Goal: Information Seeking & Learning: Learn about a topic

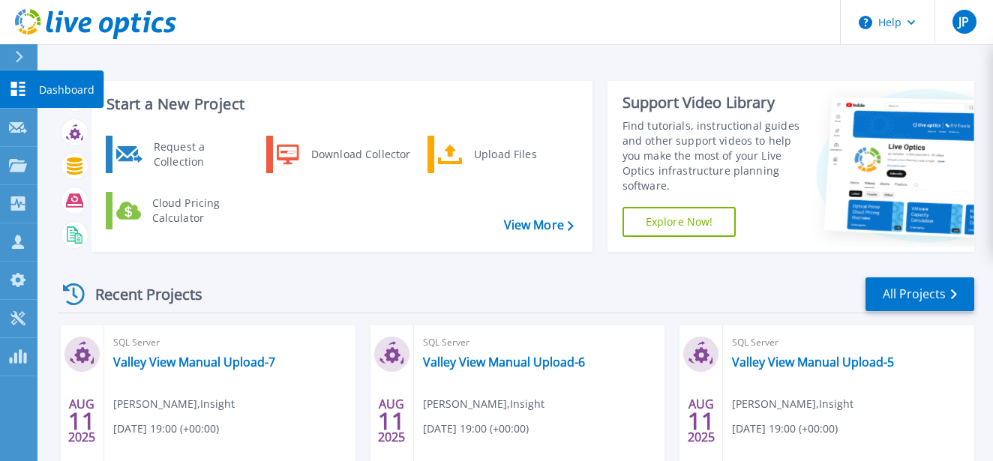
click at [69, 85] on p "Dashboard" at bounding box center [67, 90] width 56 height 39
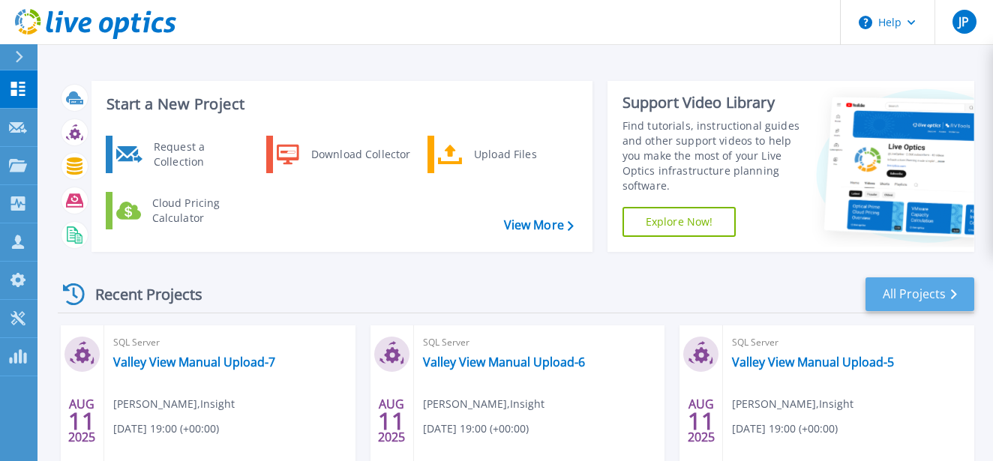
click at [945, 286] on link "All Projects" at bounding box center [920, 295] width 109 height 34
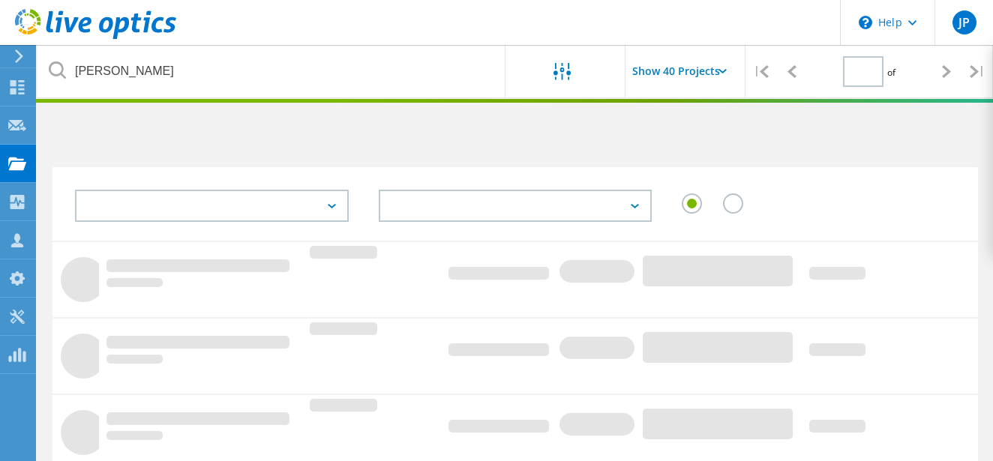
type input "1"
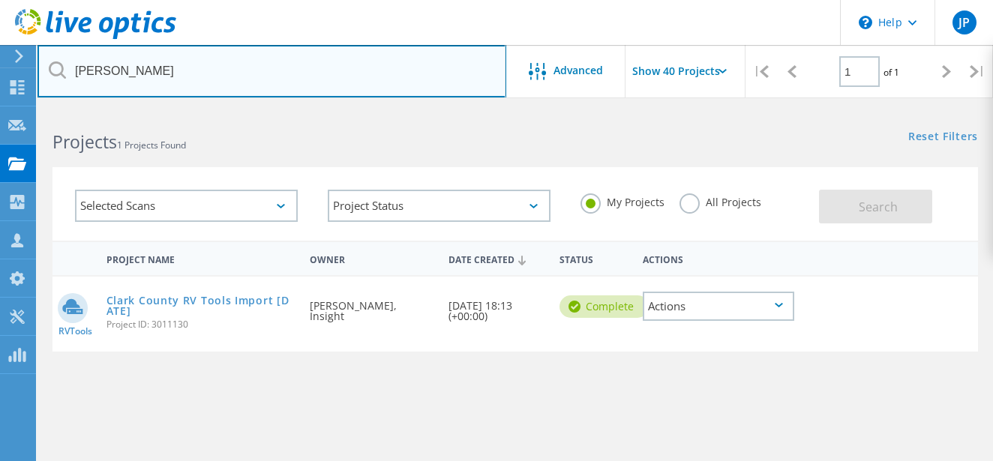
click at [204, 77] on input "clark" at bounding box center [272, 71] width 469 height 53
drag, startPoint x: 209, startPoint y: 78, endPoint x: 52, endPoint y: 67, distance: 157.9
click at [51, 68] on div "clark" at bounding box center [272, 71] width 468 height 53
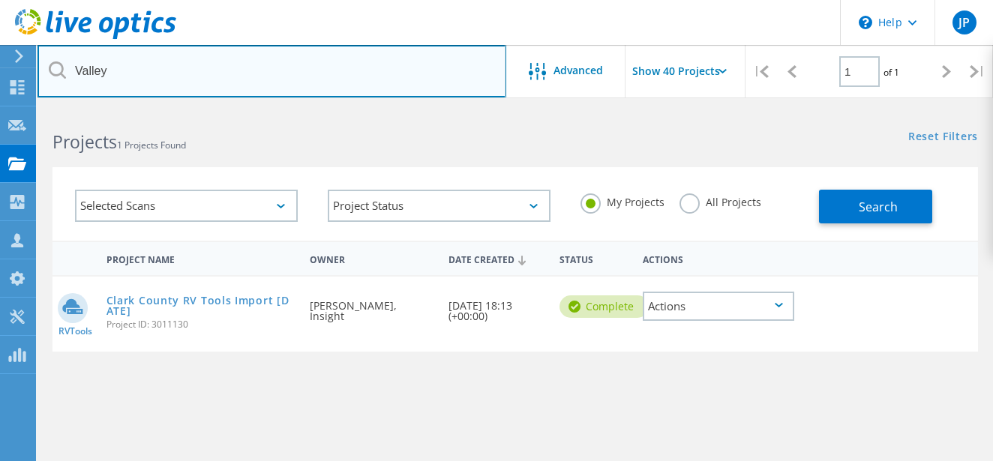
type input "Valley"
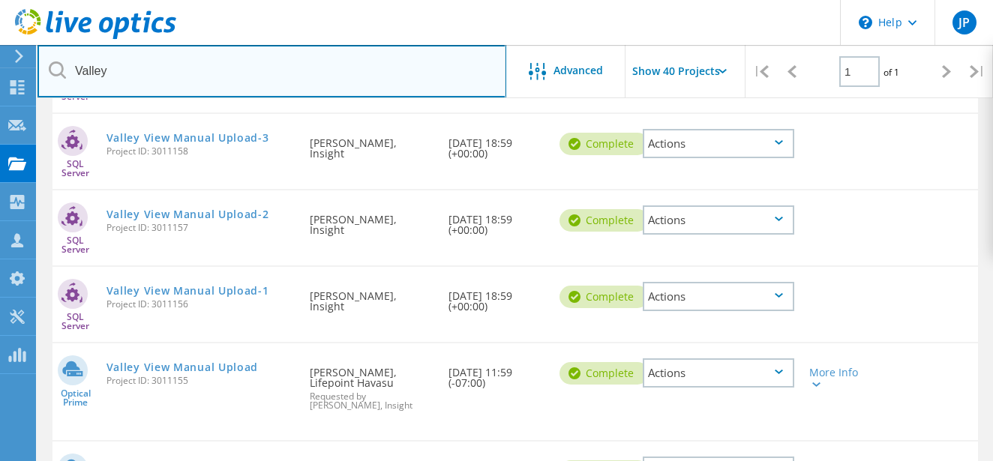
scroll to position [554, 0]
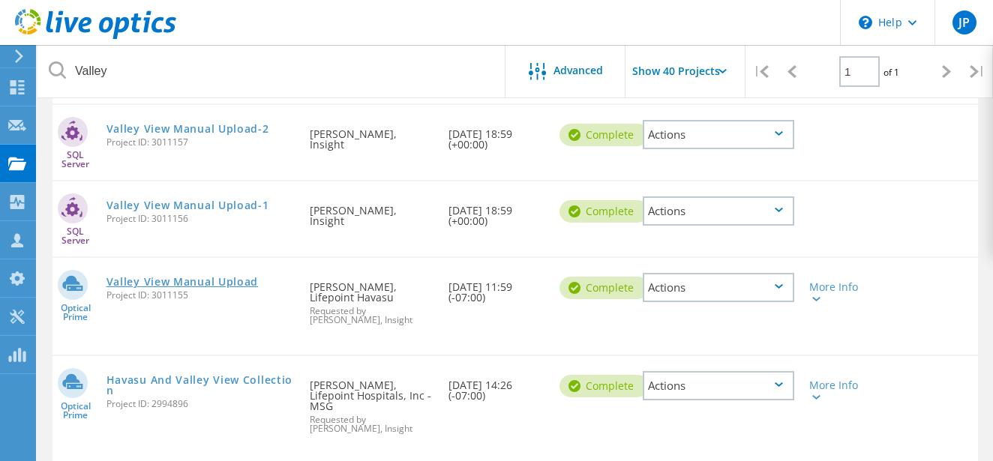
click at [236, 282] on link "Valley View Manual Upload" at bounding box center [183, 282] width 152 height 11
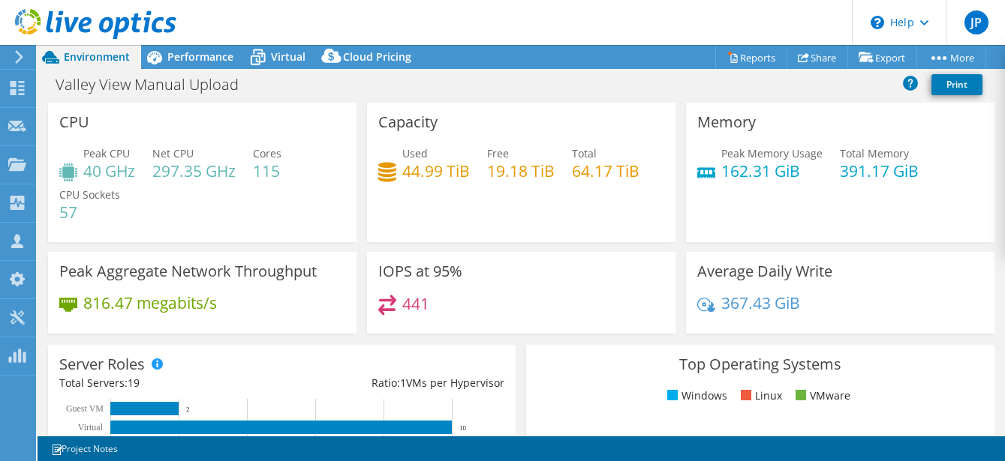
select select "USD"
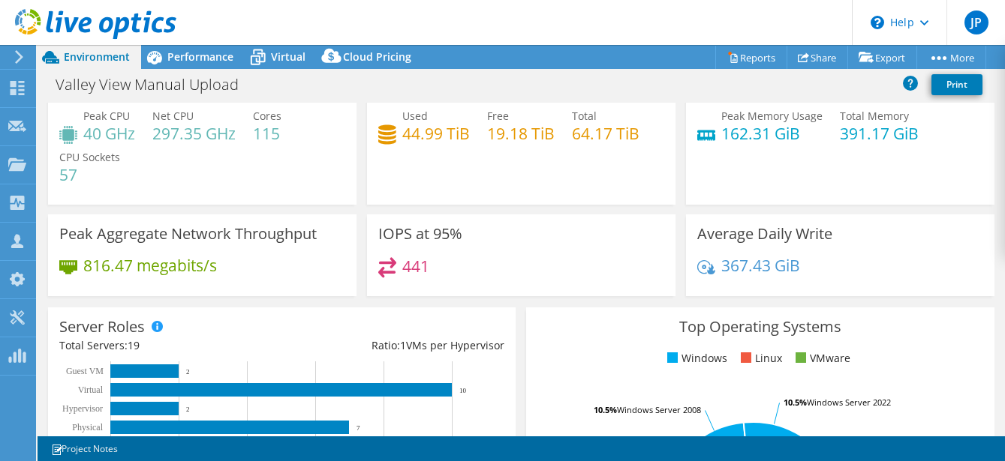
scroll to position [115, 0]
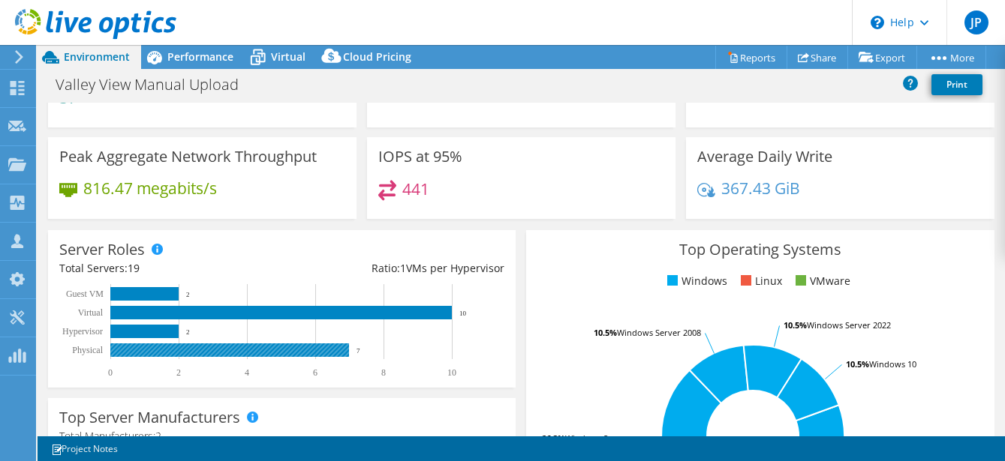
click at [222, 346] on rect at bounding box center [229, 351] width 239 height 14
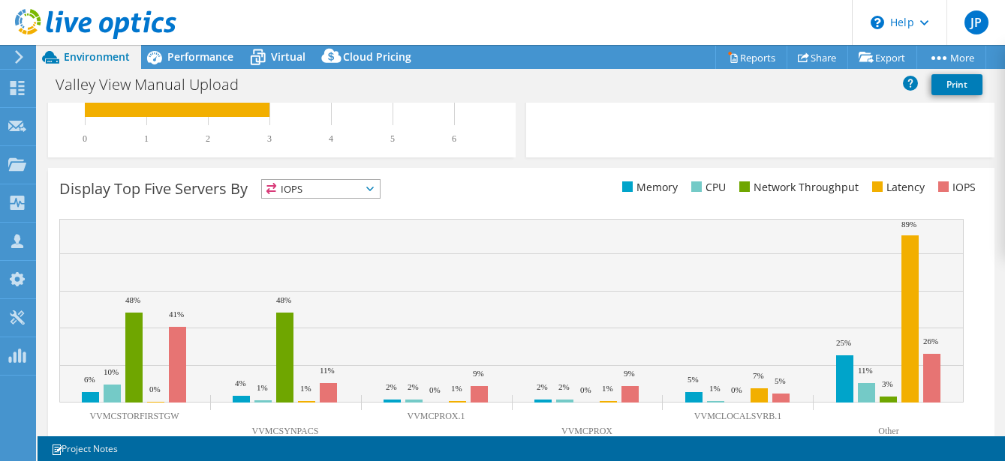
scroll to position [17, 0]
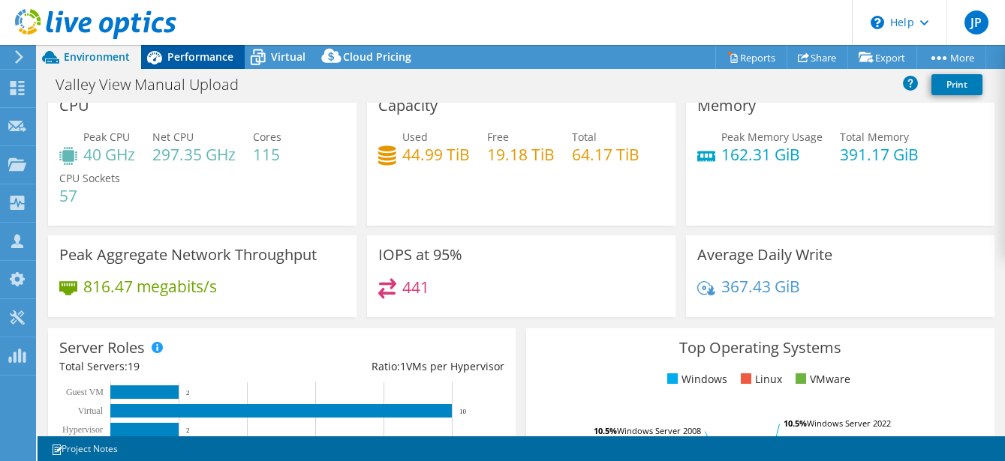
click at [193, 63] on span "Performance" at bounding box center [200, 57] width 66 height 14
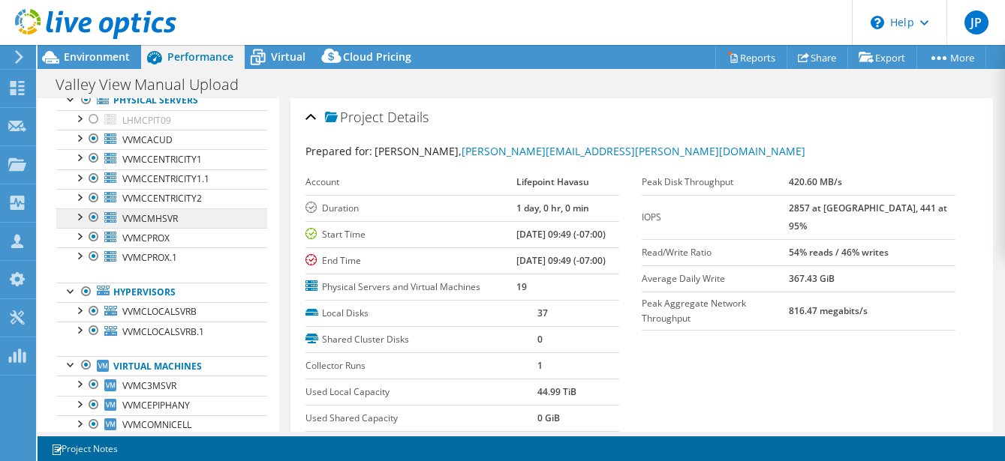
scroll to position [74, 0]
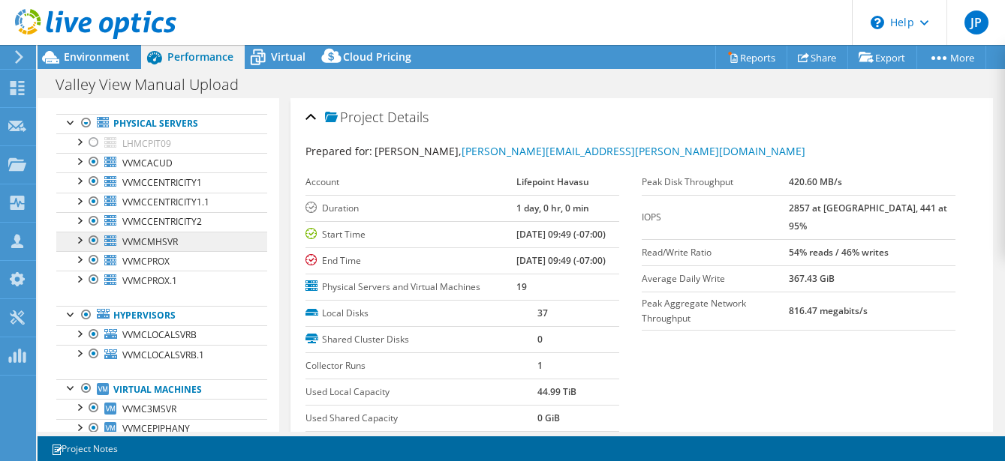
click at [210, 237] on link "VVMCMHSVR" at bounding box center [161, 242] width 211 height 20
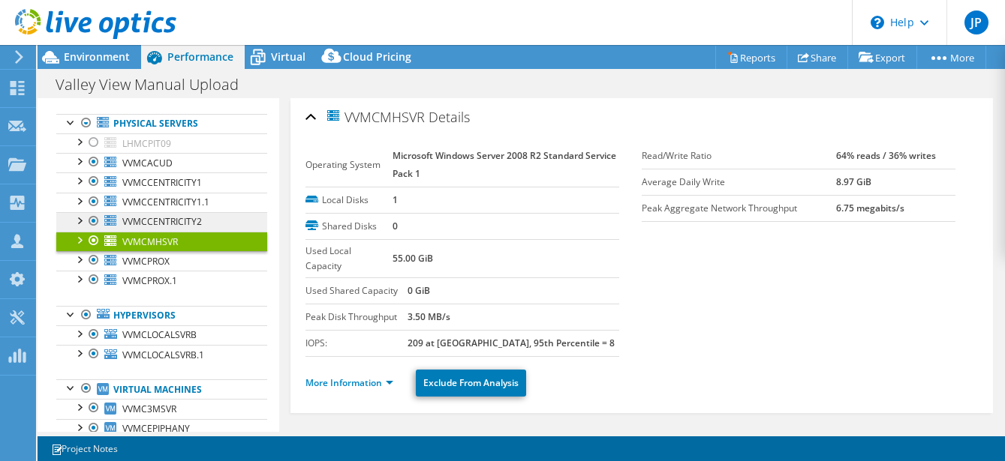
click at [224, 217] on link "VVMCCENTRICITY2" at bounding box center [161, 222] width 211 height 20
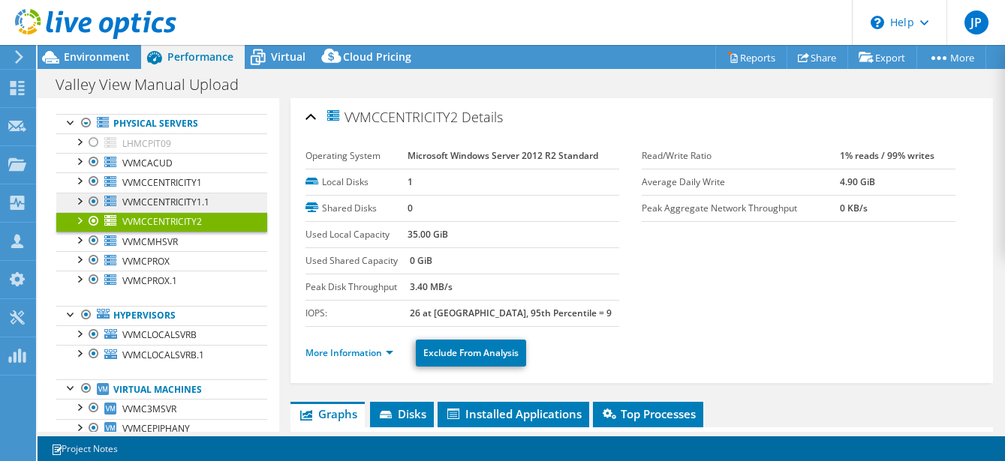
click at [225, 200] on link "VVMCCENTRICITY1.1" at bounding box center [161, 203] width 211 height 20
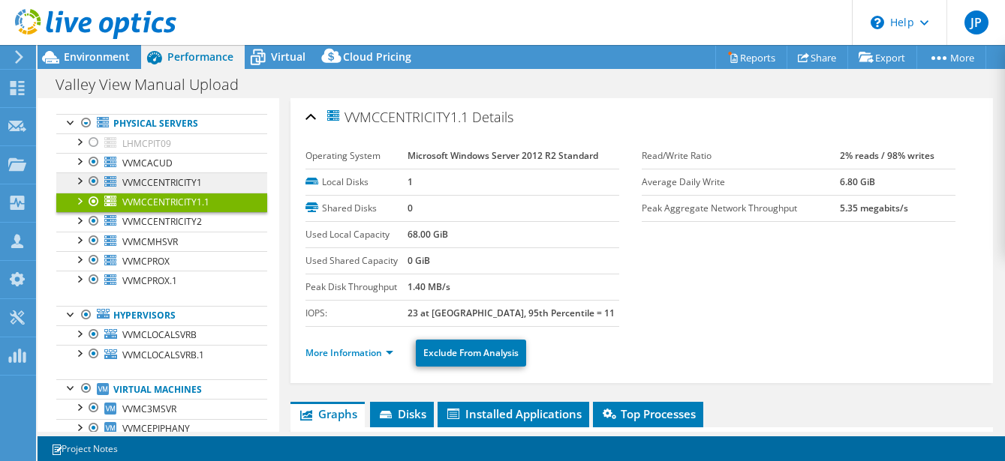
click at [225, 181] on link "VVMCCENTRICITY1" at bounding box center [161, 183] width 211 height 20
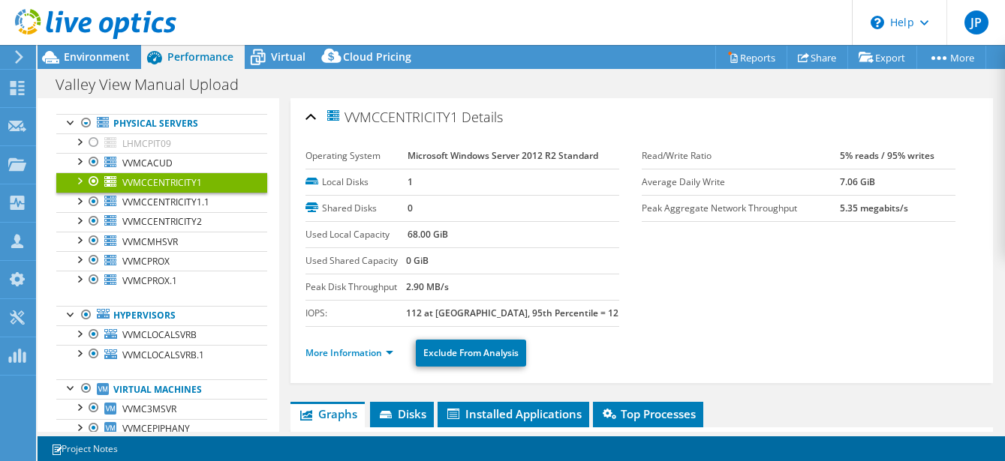
click at [83, 181] on div at bounding box center [78, 180] width 15 height 15
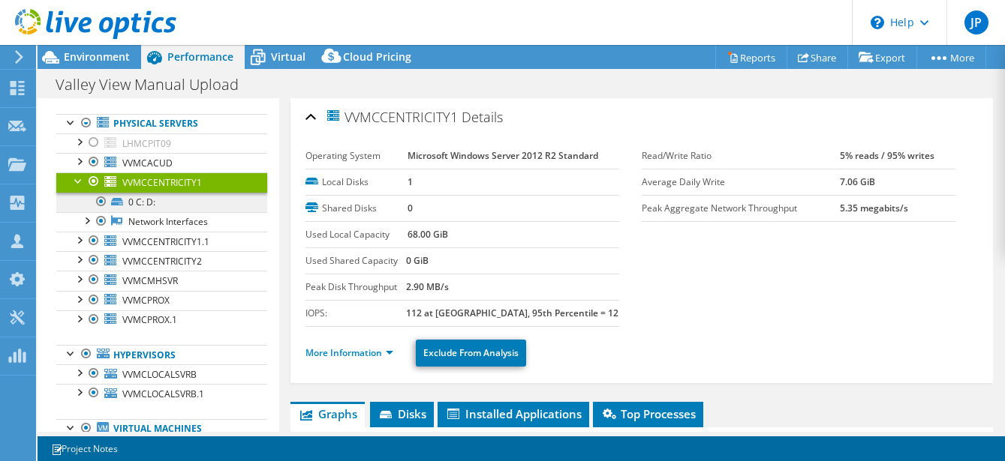
click at [141, 202] on link "0 C: D:" at bounding box center [161, 203] width 211 height 20
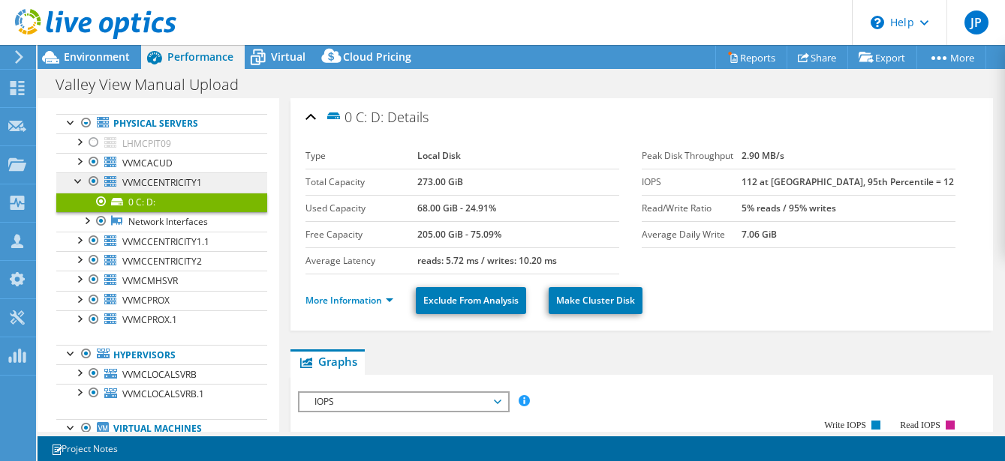
click at [218, 184] on link "VVMCCENTRICITY1" at bounding box center [161, 183] width 211 height 20
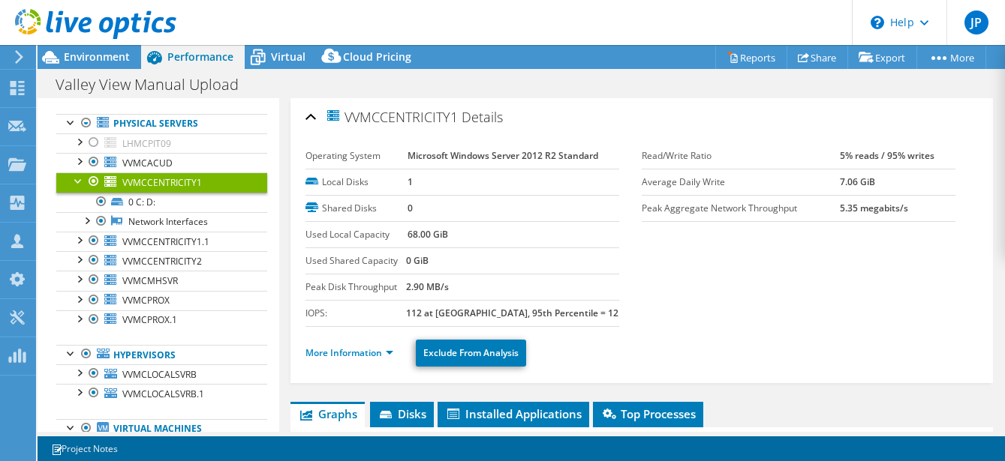
click at [80, 181] on div at bounding box center [78, 180] width 15 height 15
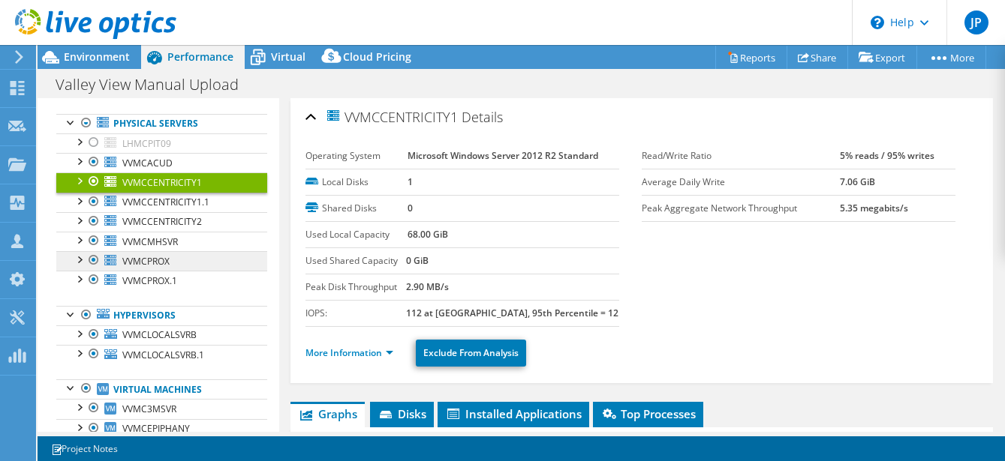
click at [201, 258] on link "VVMCPROX" at bounding box center [161, 261] width 211 height 20
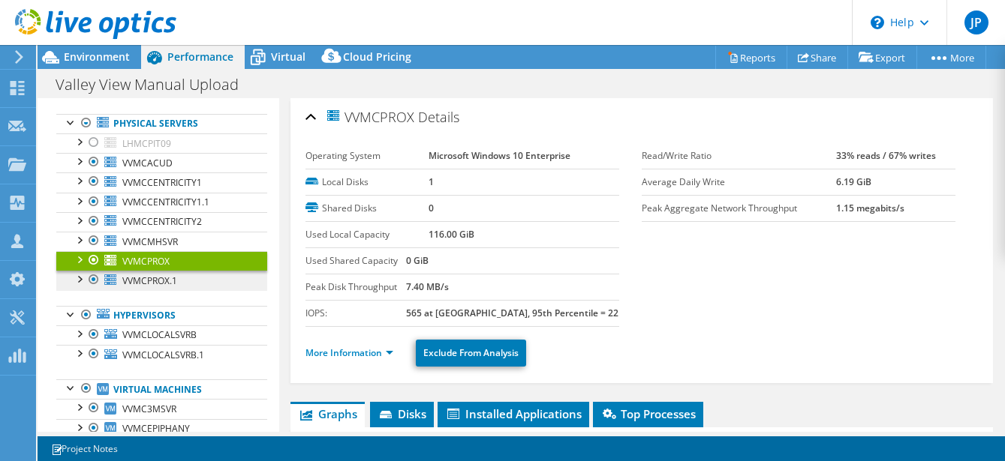
click at [199, 275] on link "VVMCPROX.1" at bounding box center [161, 281] width 211 height 20
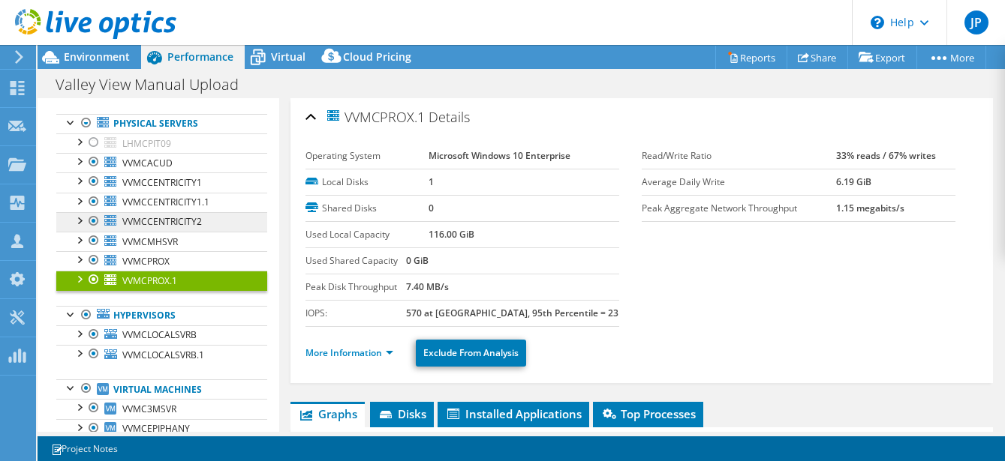
click at [193, 220] on span "VVMCCENTRICITY2" at bounding box center [162, 221] width 80 height 13
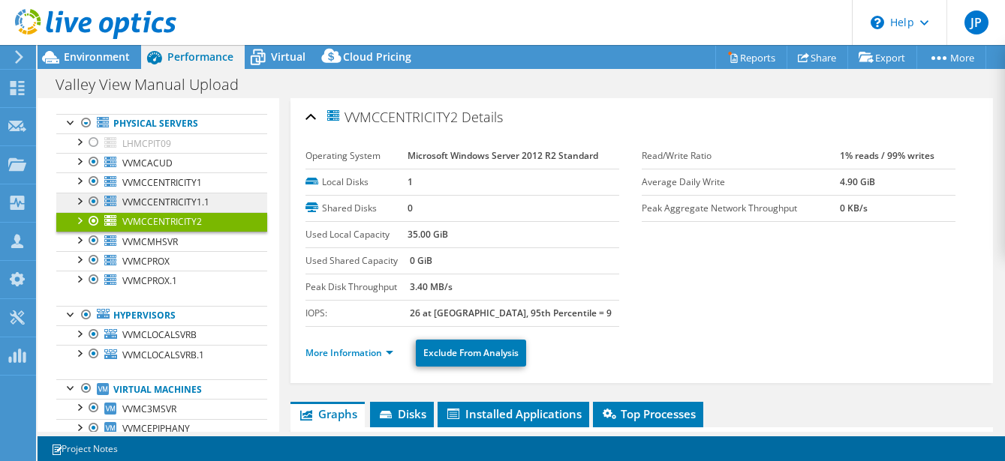
click at [203, 203] on span "VVMCCENTRICITY1.1" at bounding box center [165, 202] width 87 height 13
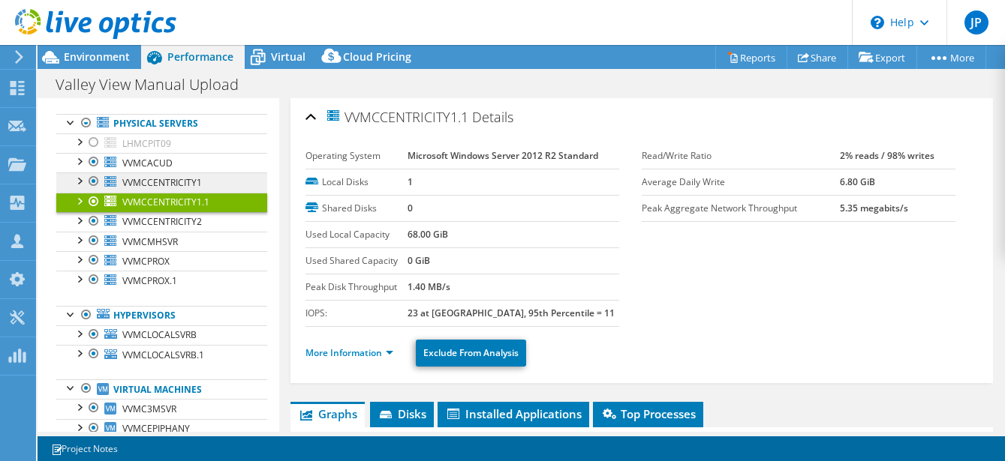
click at [206, 188] on link "VVMCCENTRICITY1" at bounding box center [161, 183] width 211 height 20
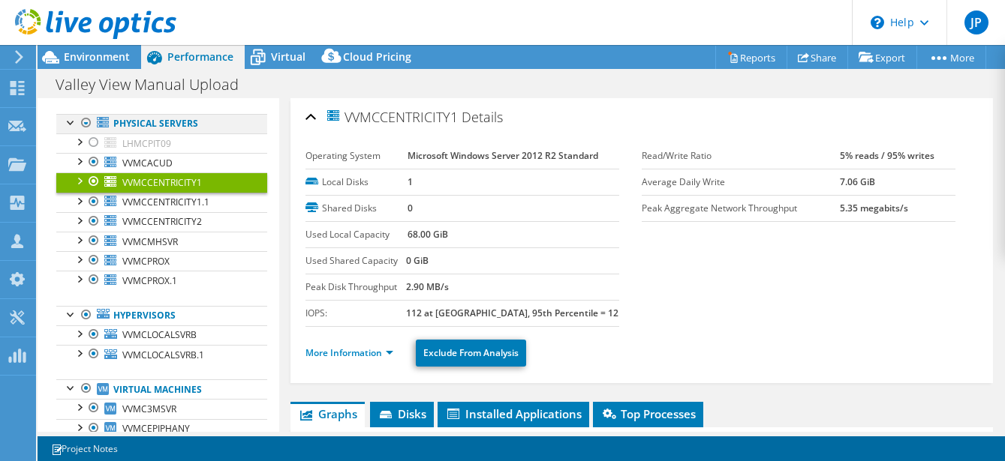
click at [66, 118] on div at bounding box center [71, 121] width 15 height 15
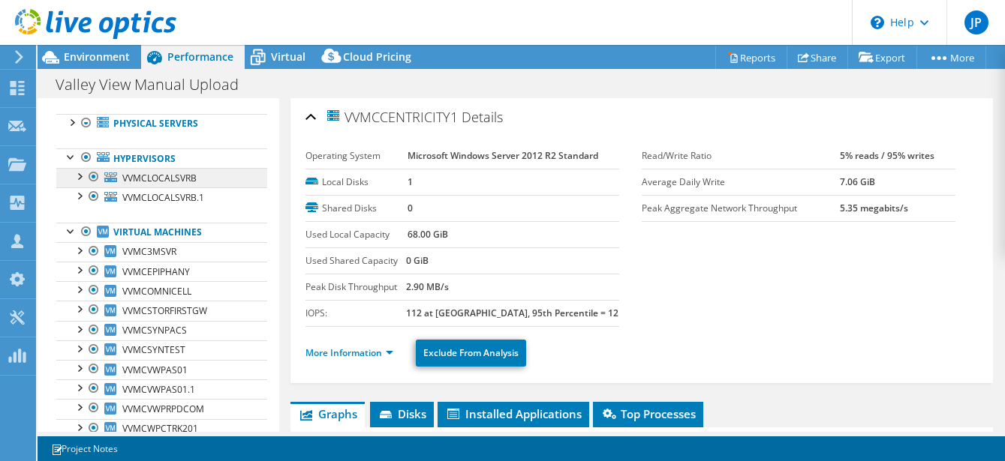
click at [164, 180] on span "VVMCLOCALSVRB" at bounding box center [159, 178] width 74 height 13
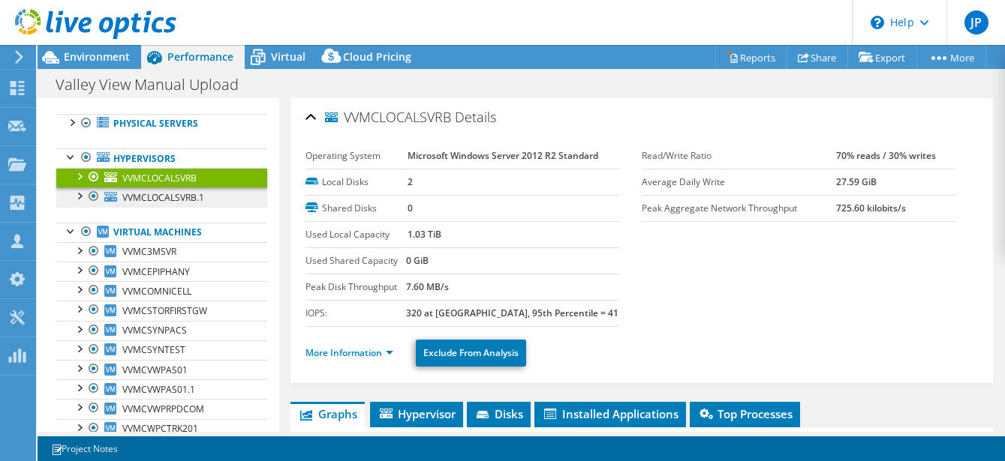
click at [161, 191] on span "VVMCLOCALSVRB.1" at bounding box center [163, 197] width 82 height 13
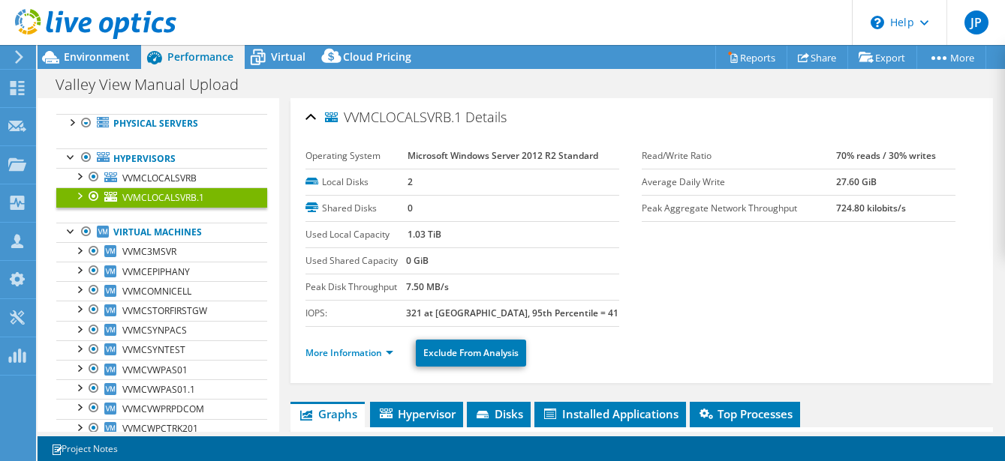
click at [75, 196] on div at bounding box center [78, 195] width 15 height 15
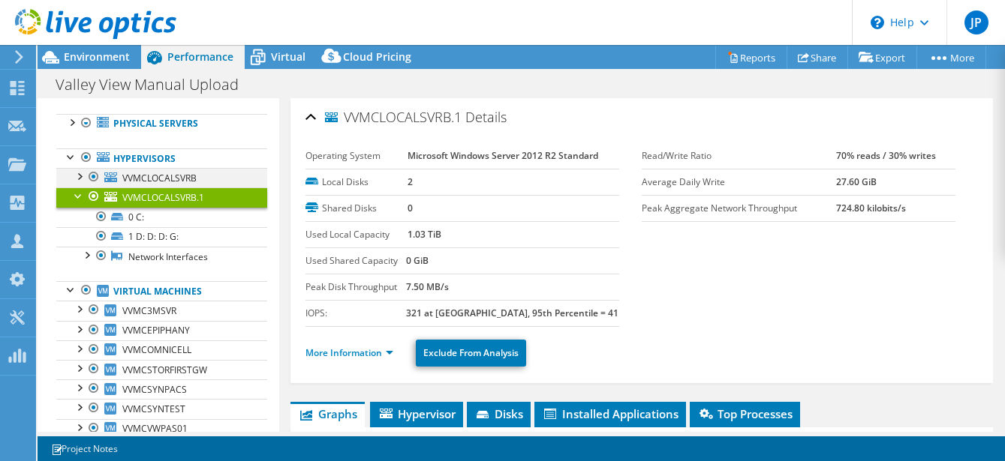
click at [78, 174] on div at bounding box center [78, 175] width 15 height 15
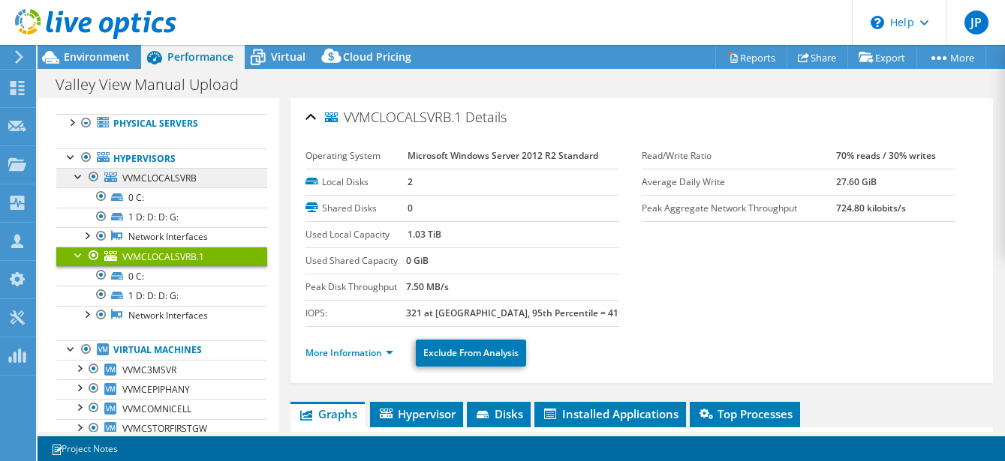
click at [189, 178] on span "VVMCLOCALSVRB" at bounding box center [159, 178] width 74 height 13
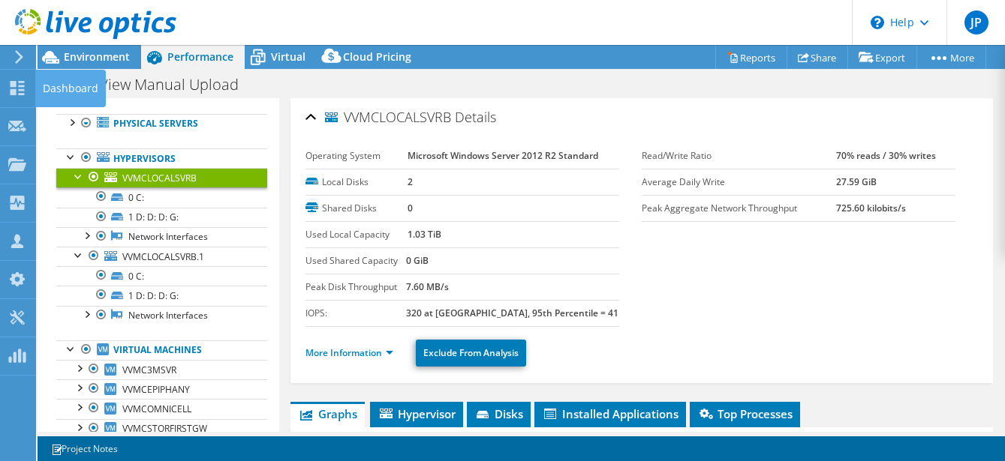
click at [56, 89] on div "Dashboard" at bounding box center [70, 89] width 71 height 38
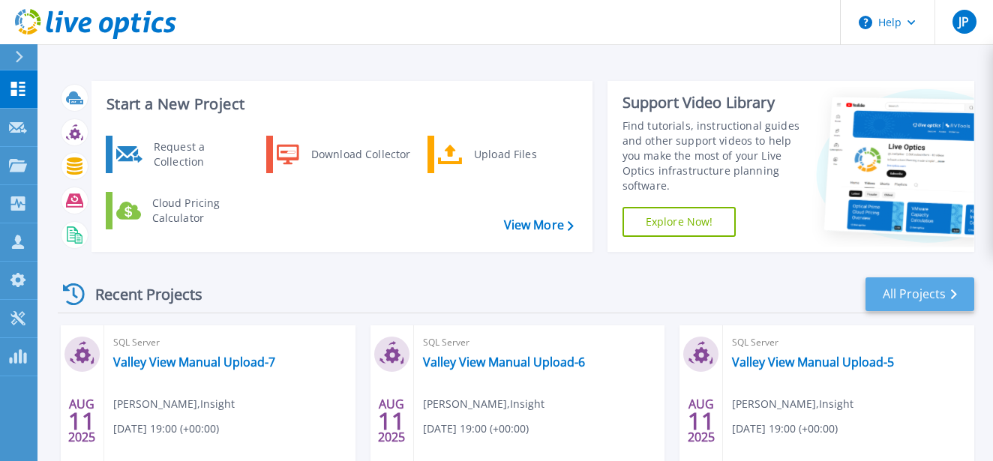
click at [909, 293] on link "All Projects" at bounding box center [920, 295] width 109 height 34
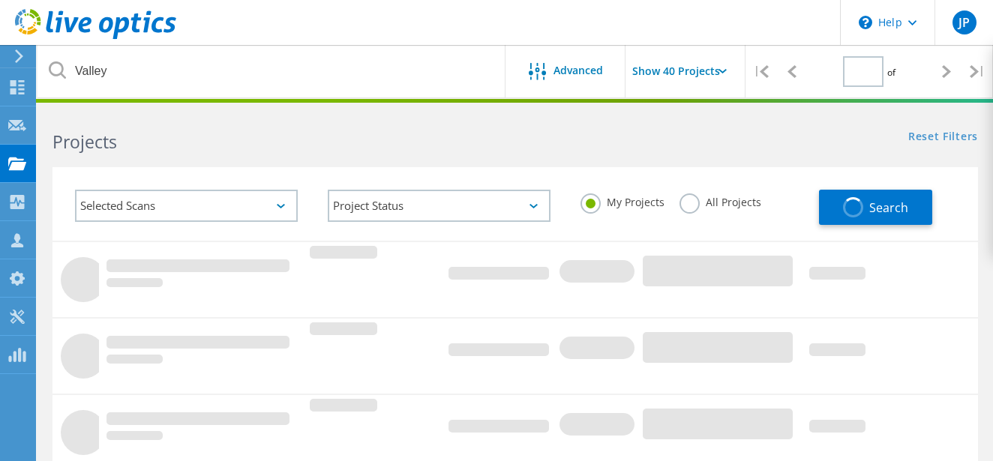
type input "1"
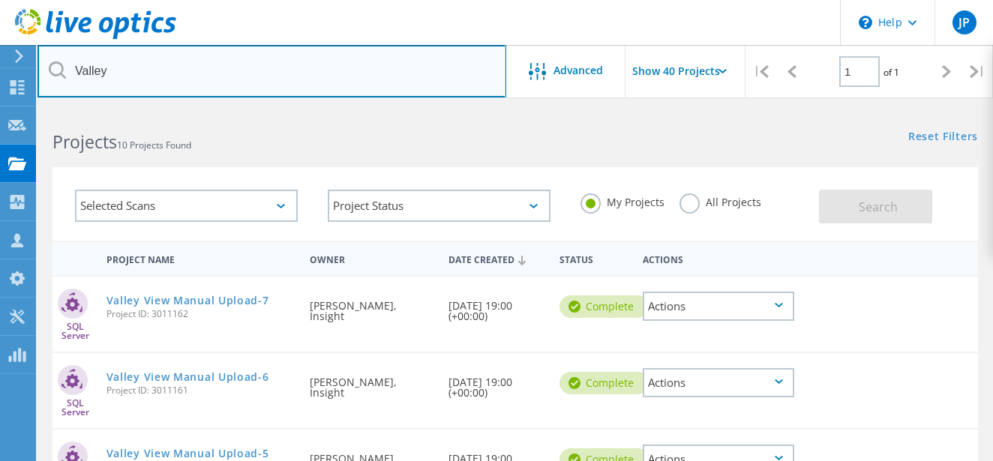
click at [202, 69] on input "Valley" at bounding box center [272, 71] width 469 height 53
drag, startPoint x: 101, startPoint y: 66, endPoint x: 53, endPoint y: 63, distance: 47.4
click at [53, 64] on div "Valley" at bounding box center [272, 71] width 468 height 53
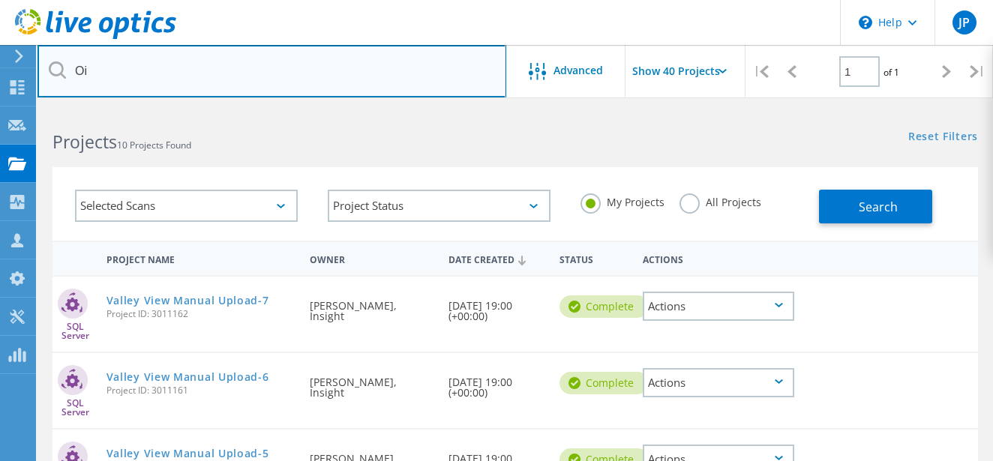
type input "O"
type input "Portage"
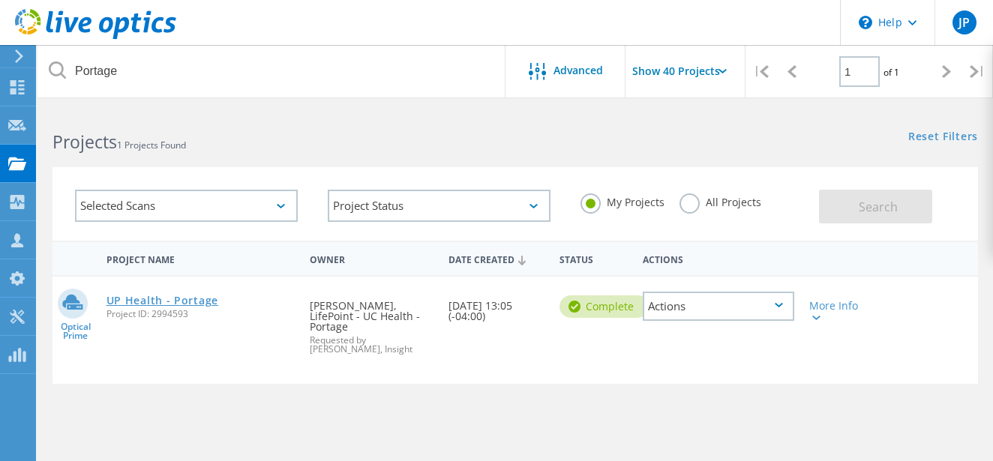
click at [189, 297] on link "UP Health - Portage" at bounding box center [163, 301] width 112 height 11
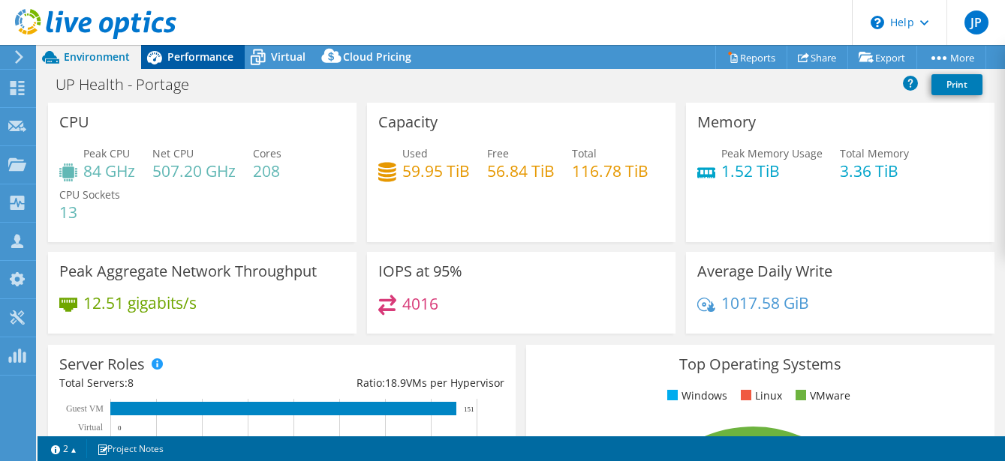
select select "USD"
click at [206, 65] on div "Performance" at bounding box center [193, 57] width 104 height 24
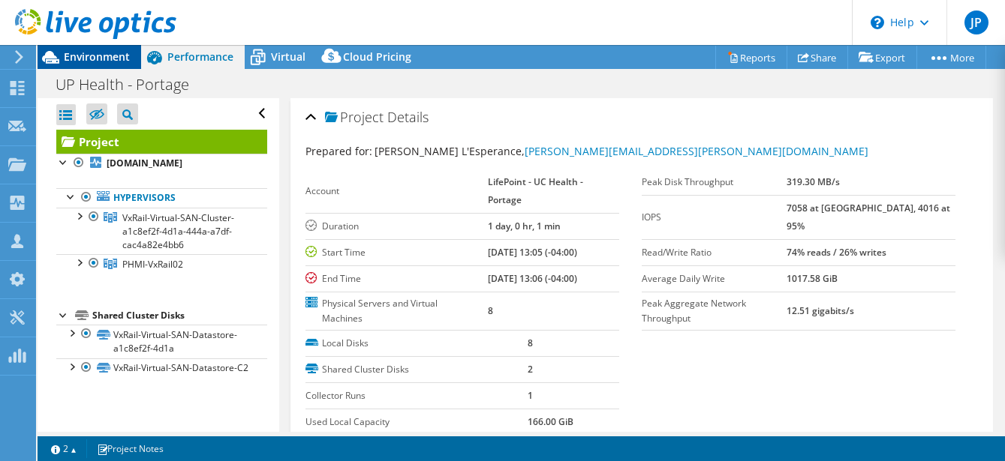
click at [110, 56] on span "Environment" at bounding box center [97, 57] width 66 height 14
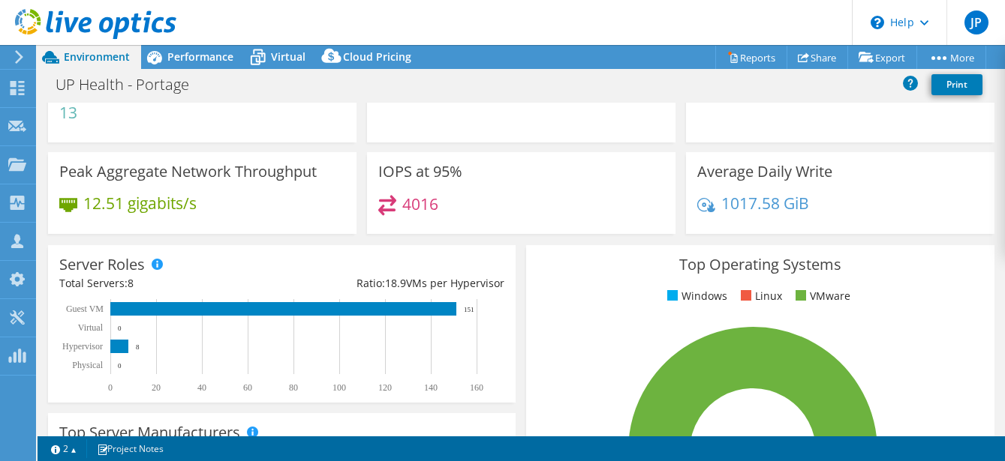
scroll to position [110, 0]
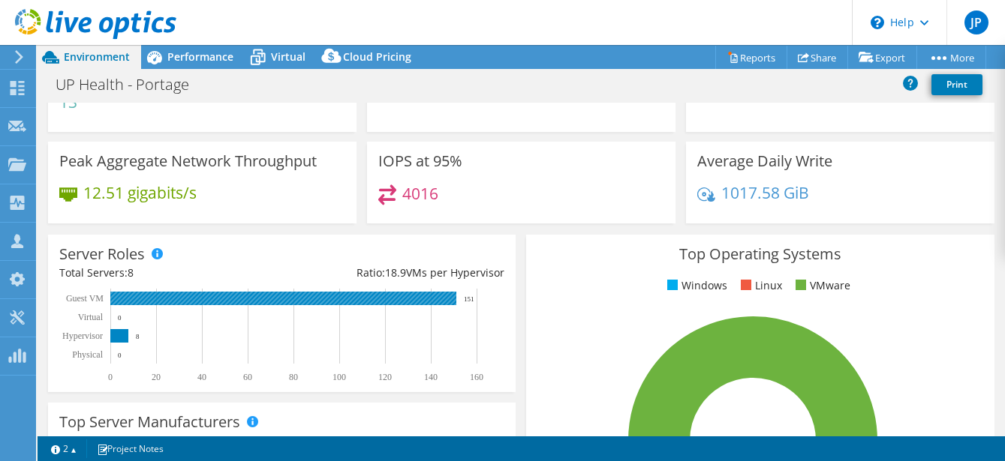
click at [176, 293] on rect at bounding box center [283, 299] width 346 height 14
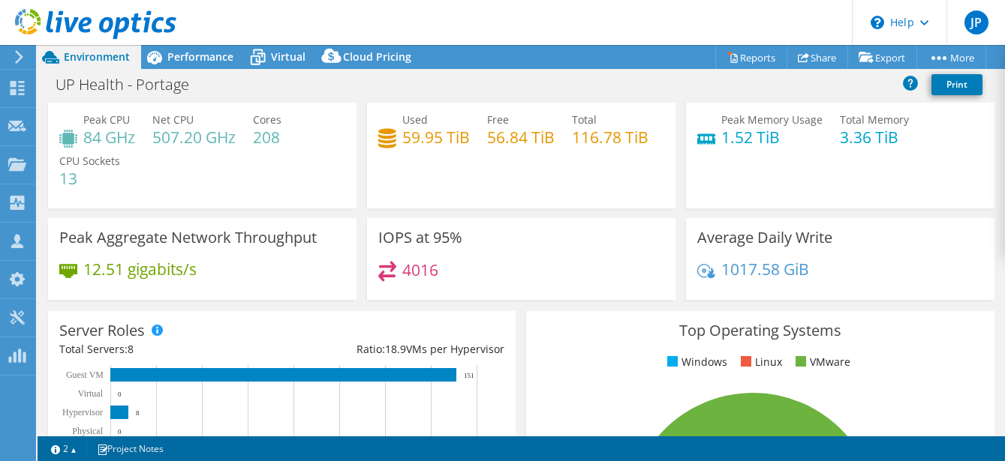
scroll to position [179, 0]
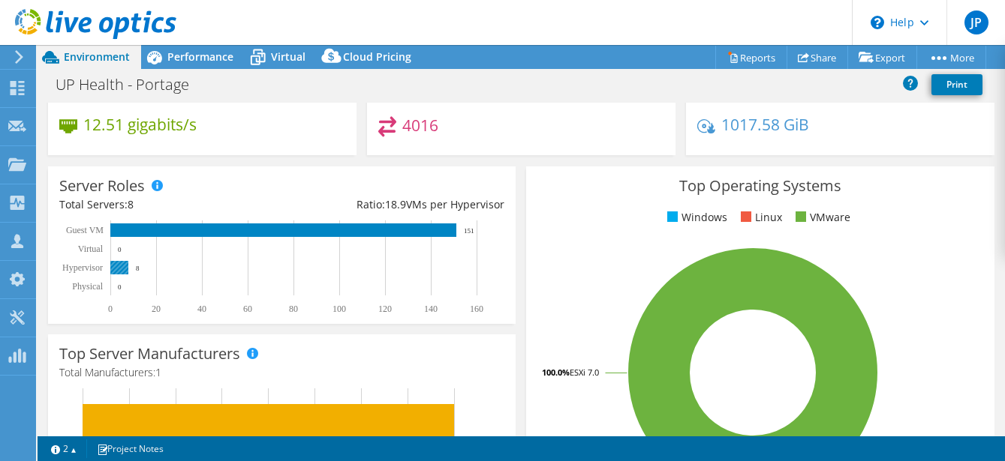
drag, startPoint x: 122, startPoint y: 265, endPoint x: 134, endPoint y: 263, distance: 12.2
click at [122, 264] on rect at bounding box center [119, 268] width 18 height 14
click at [181, 60] on span "Performance" at bounding box center [200, 57] width 66 height 14
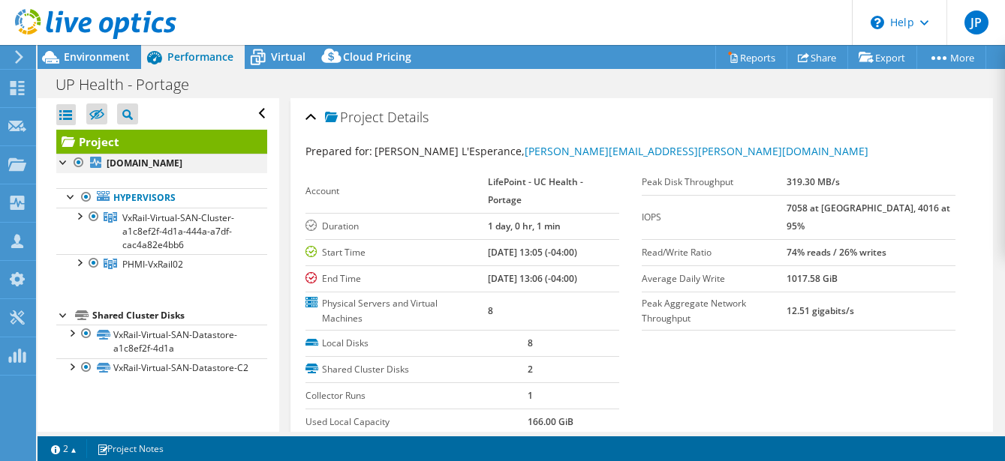
click at [65, 161] on div at bounding box center [63, 161] width 15 height 15
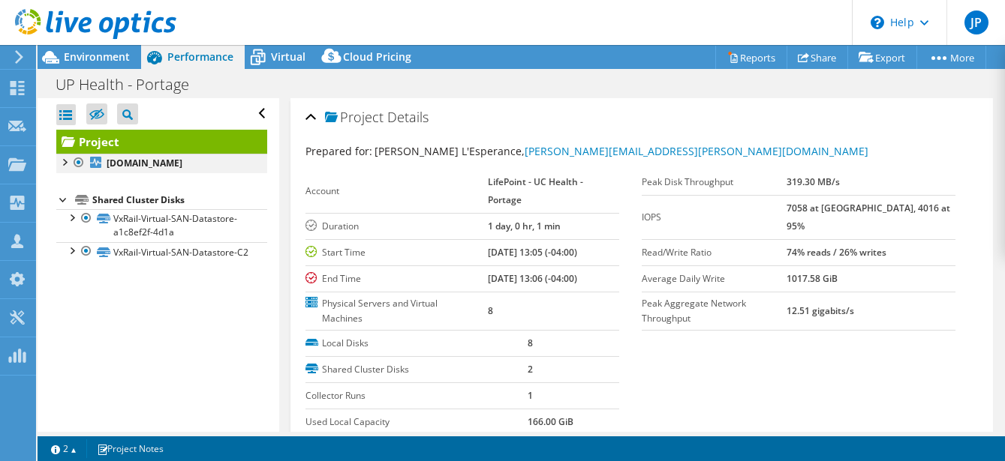
click at [65, 161] on div at bounding box center [63, 161] width 15 height 15
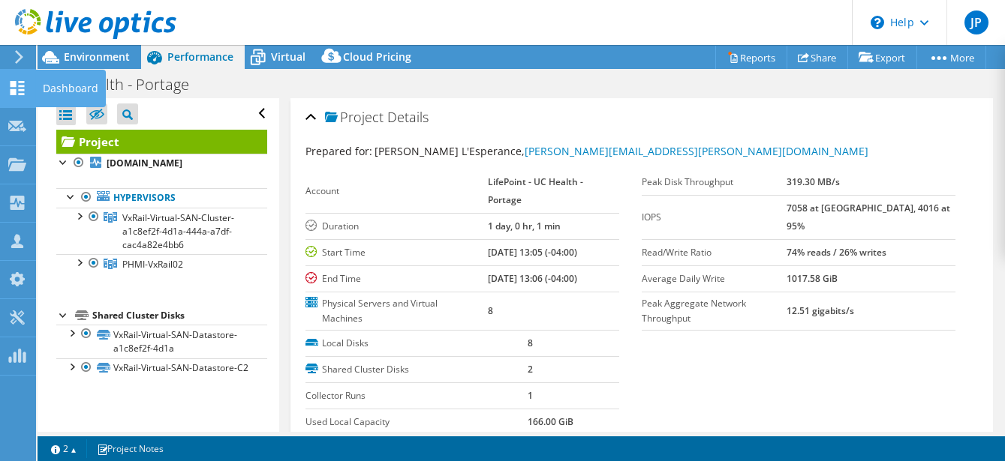
click at [14, 92] on use at bounding box center [18, 88] width 14 height 14
